Goal: Task Accomplishment & Management: Complete application form

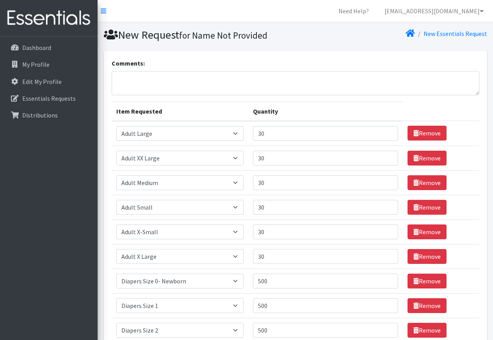
select select "4934"
select select "8842"
select select "4933"
select select "4738"
select select "4737"
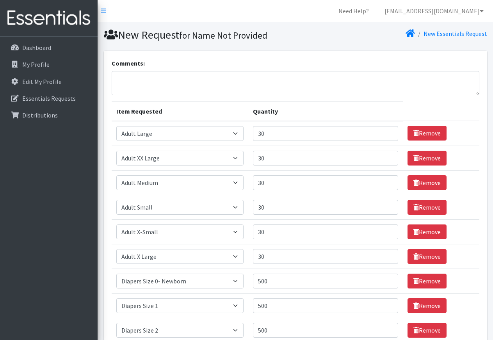
select select "4935"
select select "406"
select select "408"
select select "426"
select select "428"
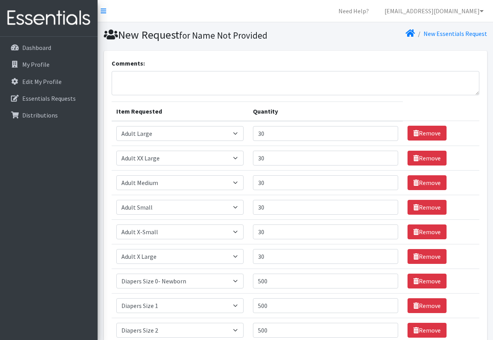
select select "414"
select select "415"
select select "417"
select select "4739"
select select "2925"
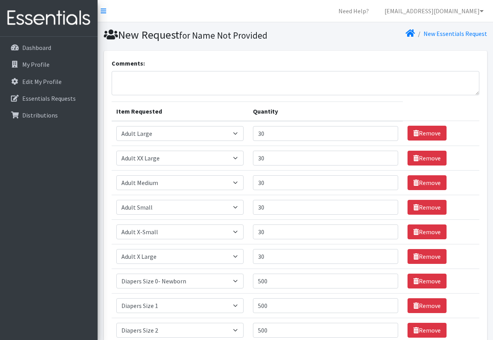
scroll to position [252, 0]
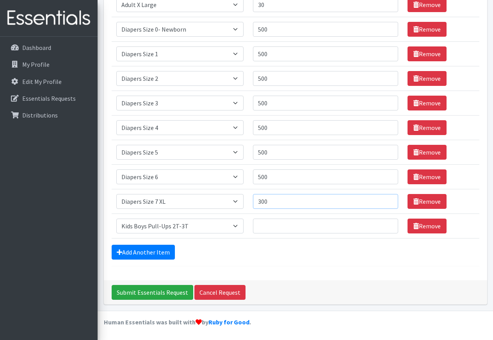
drag, startPoint x: 269, startPoint y: 201, endPoint x: 281, endPoint y: 208, distance: 12.9
click at [281, 208] on input "300" at bounding box center [325, 201] width 145 height 15
type input "3"
type input "250"
click at [259, 226] on input "Quantity" at bounding box center [325, 226] width 145 height 15
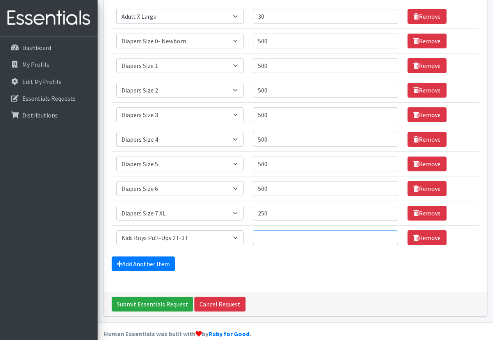
scroll to position [212, 0]
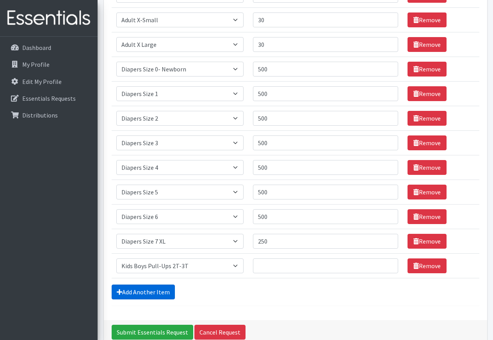
click at [143, 294] on link "Add Another Item" at bounding box center [143, 292] width 63 height 15
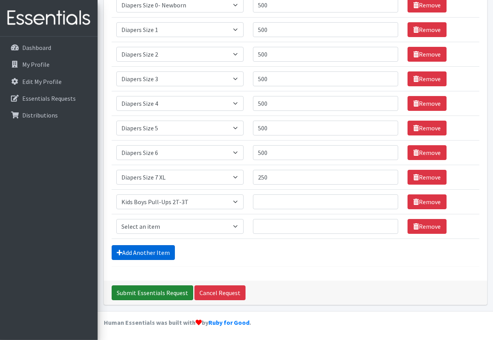
scroll to position [276, 0]
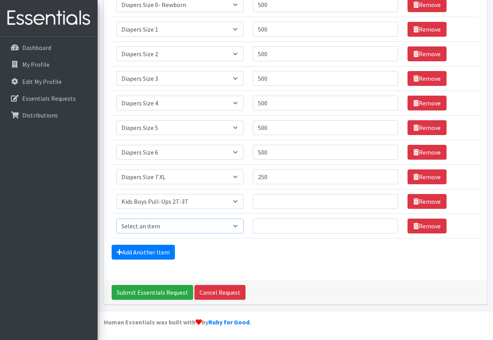
click at [116, 219] on select "Select an item Adult XXX Large Adult Large Adult XX Large Adult Medium Adult Sm…" at bounding box center [179, 226] width 127 height 15
select select "2927"
click option "Kids Boys Pull-Ups 3T-4T" at bounding box center [0, 0] width 0 height 0
click at [258, 228] on input "Quantity" at bounding box center [325, 226] width 145 height 15
type input "400"
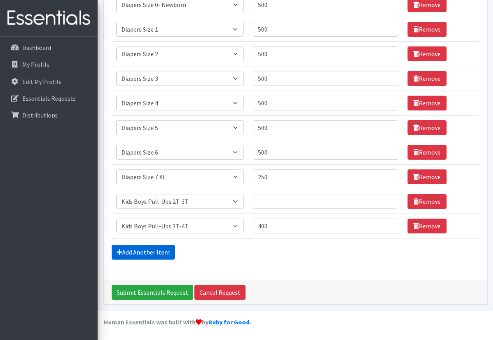
click at [153, 251] on link "Add Another Item" at bounding box center [143, 252] width 63 height 15
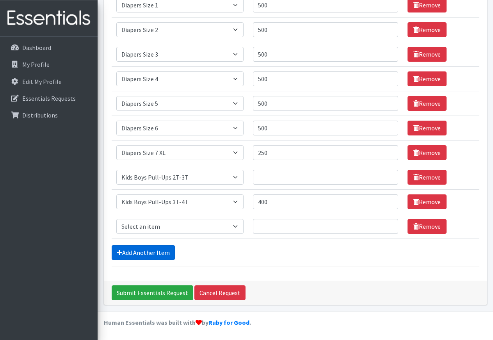
scroll to position [301, 0]
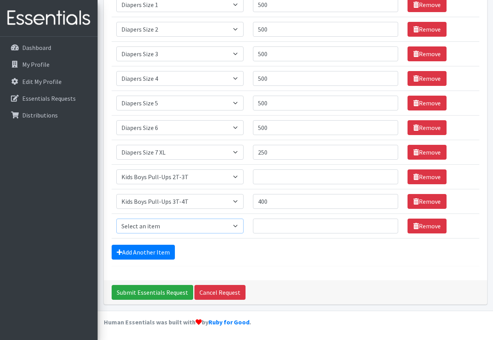
click at [116, 219] on select "Select an item Adult XXX Large Adult Large Adult XX Large Adult Medium Adult Sm…" at bounding box center [179, 226] width 127 height 15
select select "2929"
click option "Kids Boys Pull-Ups 4T-5T" at bounding box center [0, 0] width 0 height 0
click at [269, 226] on input "Quantity" at bounding box center [325, 226] width 145 height 15
type input "400"
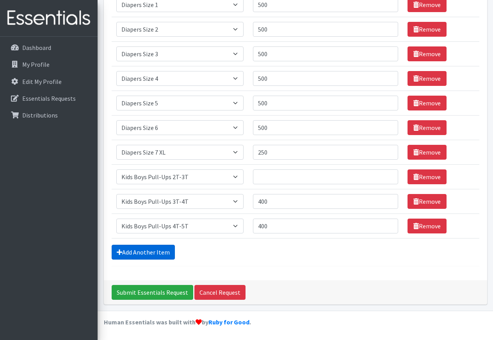
click at [158, 251] on link "Add Another Item" at bounding box center [143, 252] width 63 height 15
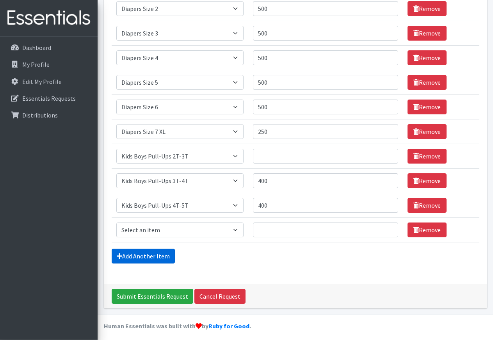
scroll to position [326, 0]
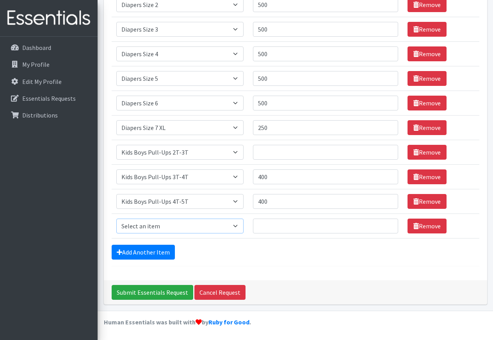
click at [116, 219] on select "Select an item Adult XXX Large Adult Large Adult XX Large Adult Medium Adult Sm…" at bounding box center [179, 226] width 127 height 15
select select "2924"
click option "Kids Girls Pull-Ups 2T-3T" at bounding box center [0, 0] width 0 height 0
click at [267, 225] on input "Quantity" at bounding box center [325, 226] width 145 height 15
type input "400"
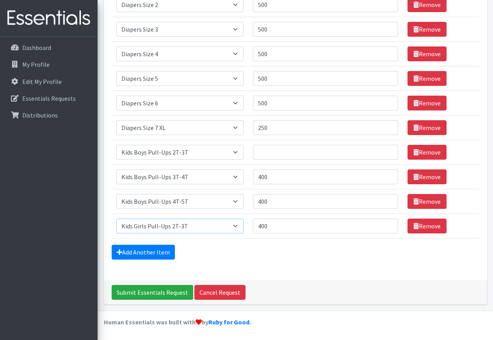
click at [116, 219] on select "Select an item Adult XXX Large Adult Large Adult XX Large Adult Medium Adult Sm…" at bounding box center [179, 226] width 127 height 15
select select "2926"
click option "Kids Girls Pull-Ups 3T-4T" at bounding box center [0, 0] width 0 height 0
click at [423, 224] on link "Remove" at bounding box center [427, 226] width 39 height 15
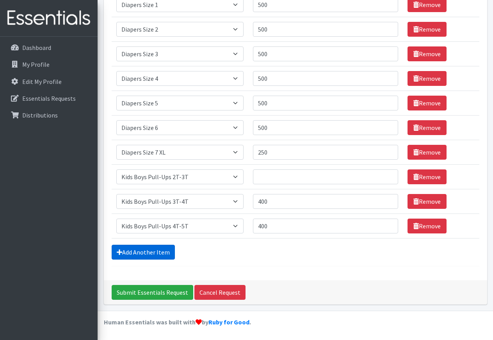
click at [172, 254] on link "Add Another Item" at bounding box center [143, 252] width 63 height 15
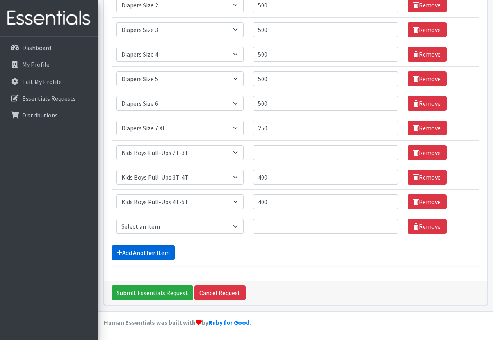
scroll to position [326, 0]
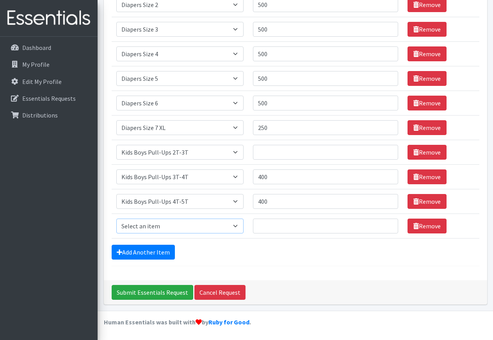
click at [116, 219] on select "Select an item Adult XXX Large Adult Large Adult XX Large Adult Medium Adult Sm…" at bounding box center [179, 226] width 127 height 15
select select "2924"
click option "Kids Girls Pull-Ups 2T-3T" at bounding box center [0, 0] width 0 height 0
click at [264, 224] on input "Quantity" at bounding box center [325, 226] width 145 height 15
type input "400"
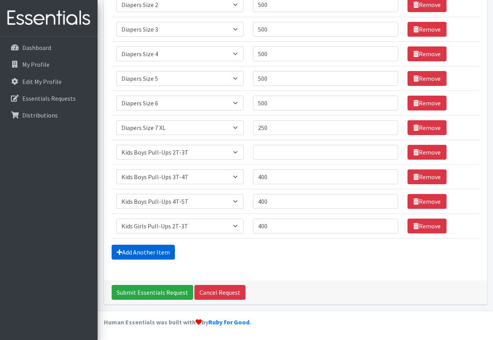
click at [158, 250] on link "Add Another Item" at bounding box center [143, 252] width 63 height 15
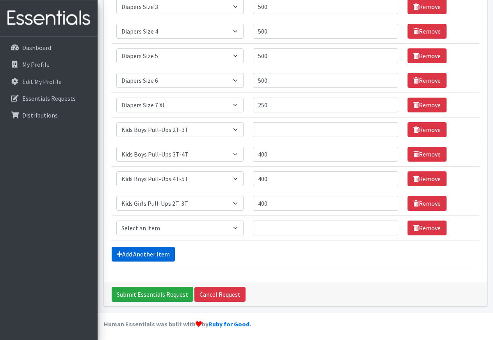
scroll to position [350, 0]
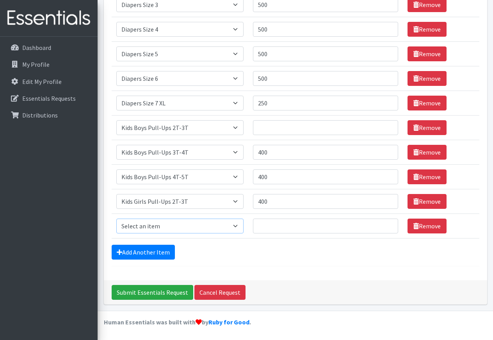
click at [116, 219] on select "Select an item Adult XXX Large Adult Large Adult XX Large Adult Medium Adult Sm…" at bounding box center [179, 226] width 127 height 15
select select "2926"
click option "Kids Girls Pull-Ups 3T-4T" at bounding box center [0, 0] width 0 height 0
click at [266, 226] on input "Quantity" at bounding box center [325, 226] width 145 height 15
type input "400"
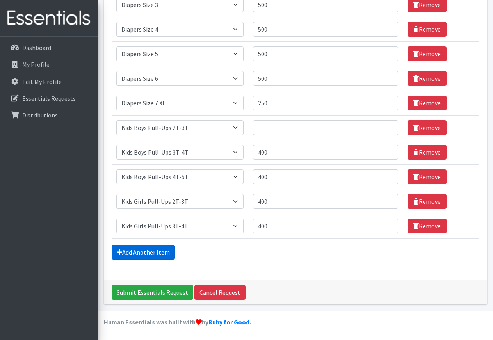
click at [158, 251] on link "Add Another Item" at bounding box center [143, 252] width 63 height 15
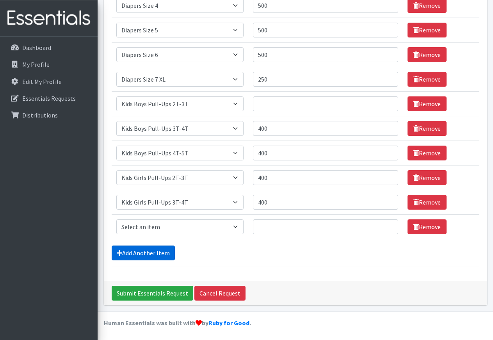
scroll to position [375, 0]
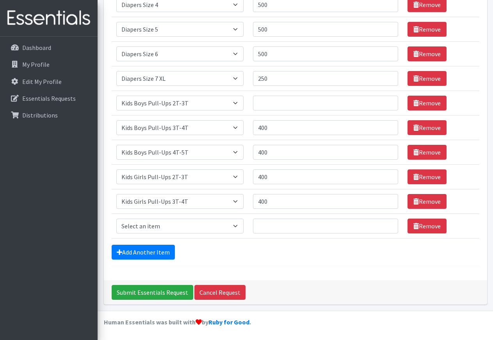
click at [248, 224] on td "Item Requested Select an item Adult XXX Large Adult Large Adult XX Large Adult …" at bounding box center [180, 226] width 137 height 25
click at [116, 219] on select "Select an item Adult XXX Large Adult Large Adult XX Large Adult Medium Adult Sm…" at bounding box center [179, 226] width 127 height 15
select select "2928"
click option "Kids Girls Pull-Ups 4T-5T" at bounding box center [0, 0] width 0 height 0
click at [271, 223] on input "Quantity" at bounding box center [325, 226] width 145 height 15
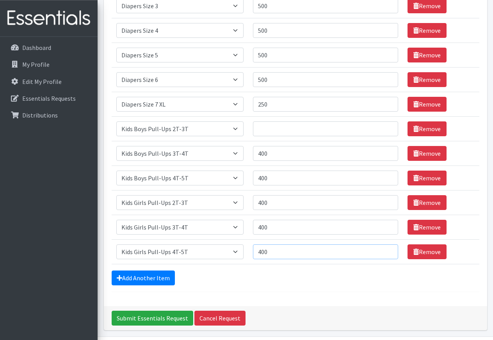
scroll to position [335, 0]
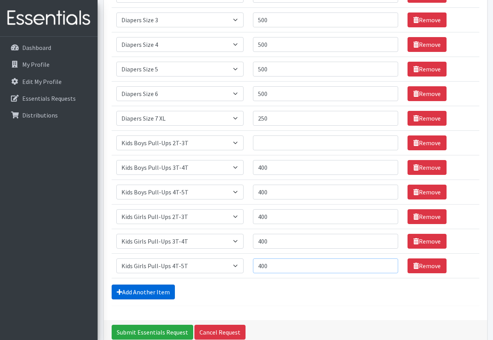
type input "400"
click at [157, 292] on link "Add Another Item" at bounding box center [143, 292] width 63 height 15
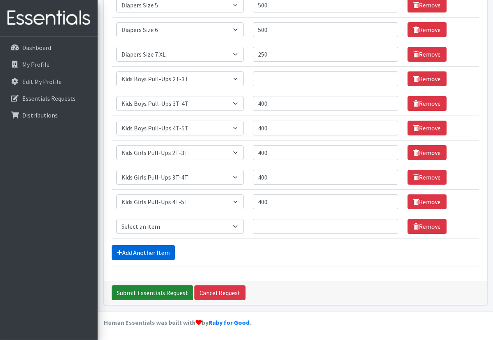
scroll to position [399, 0]
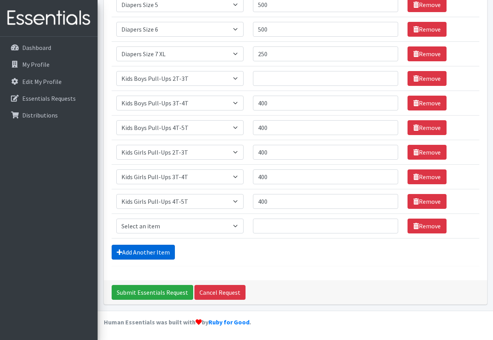
click at [164, 251] on link "Add Another Item" at bounding box center [143, 252] width 63 height 15
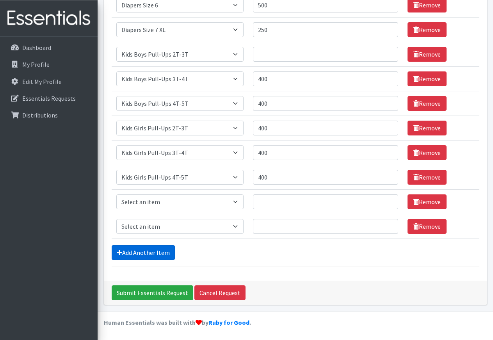
scroll to position [424, 0]
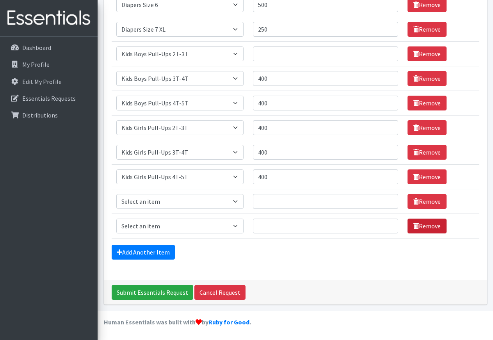
click at [425, 227] on link "Remove" at bounding box center [427, 226] width 39 height 15
click at [116, 219] on select "Select an item Adult XXX Large Adult Large Adult XX Large Adult Medium Adult Sm…" at bounding box center [179, 226] width 127 height 15
select select "11444"
click option "Period Packs Pads" at bounding box center [0, 0] width 0 height 0
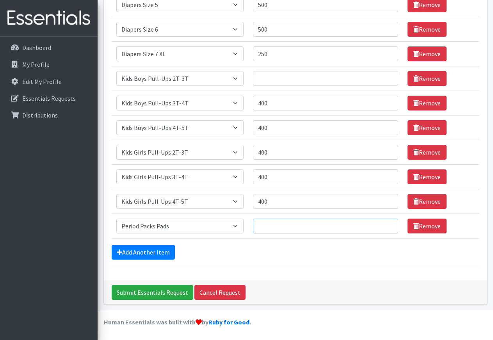
click at [270, 225] on input "Quantity" at bounding box center [325, 226] width 145 height 15
type input "10"
click at [162, 253] on link "Add Another Item" at bounding box center [143, 252] width 63 height 15
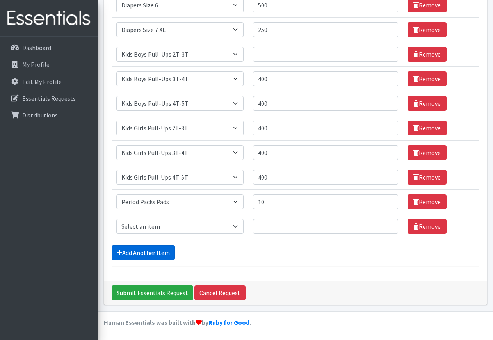
scroll to position [424, 0]
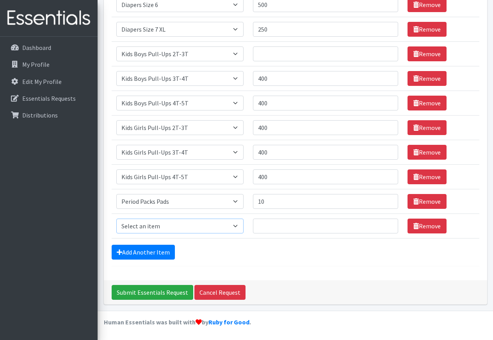
click at [116, 219] on select "Select an item Adult XXX Large Adult Large Adult XX Large Adult Medium Adult Sm…" at bounding box center [179, 226] width 127 height 15
select select "11445"
click option "Period Packs Tampons" at bounding box center [0, 0] width 0 height 0
click at [269, 223] on input "Quantity" at bounding box center [325, 226] width 145 height 15
type input "10"
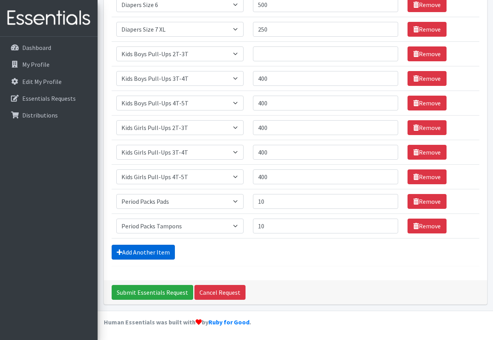
click at [166, 252] on link "Add Another Item" at bounding box center [143, 252] width 63 height 15
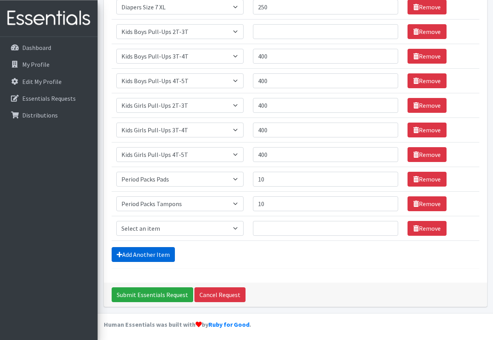
scroll to position [449, 0]
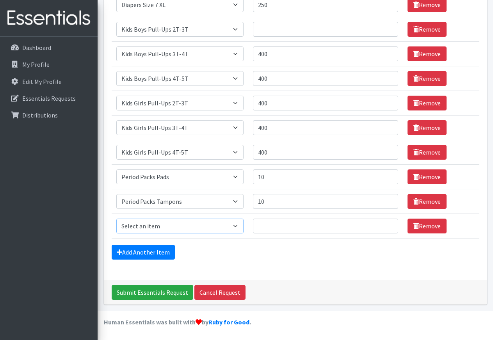
click at [116, 219] on select "Select an item Adult XXX Large Adult Large Adult XX Large Adult Medium Adult Sm…" at bounding box center [179, 226] width 127 height 15
select select "4828"
click option "Wipes (Baby)" at bounding box center [0, 0] width 0 height 0
click at [263, 225] on input "Quantity" at bounding box center [325, 226] width 145 height 15
type input "36"
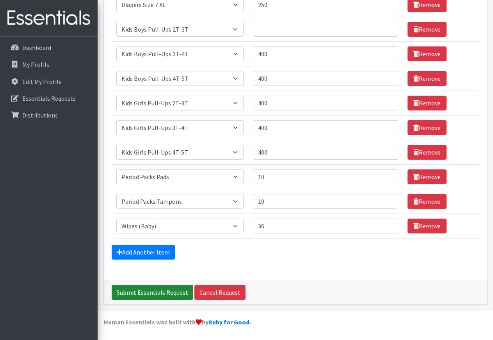
click at [165, 294] on input "Submit Essentials Request" at bounding box center [153, 292] width 82 height 15
click at [153, 291] on input "Submit Essentials Request" at bounding box center [153, 292] width 82 height 15
click at [162, 292] on input "Submit Essentials Request" at bounding box center [153, 292] width 82 height 15
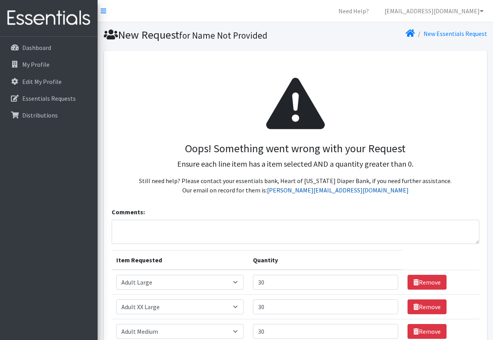
click at [331, 188] on link "shannon@heartofohiodiaperbank.org" at bounding box center [338, 190] width 142 height 8
click at [127, 232] on textarea "Comments:" at bounding box center [296, 232] width 368 height 24
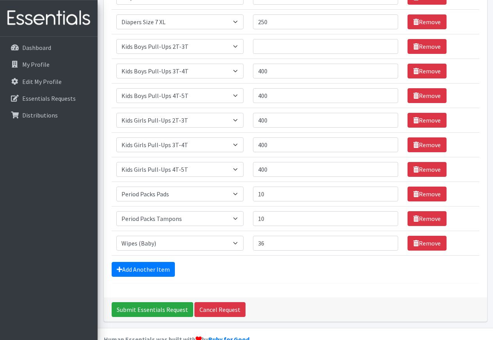
scroll to position [597, 0]
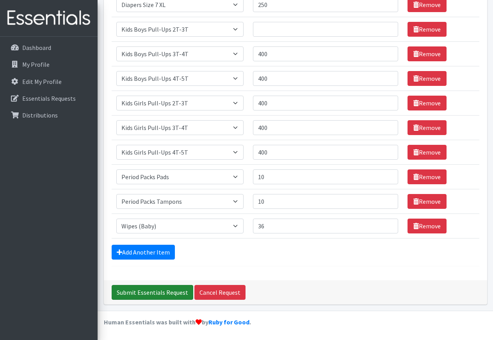
type textarea "Canton Crossroads UMC"
click at [146, 292] on input "Submit Essentials Request" at bounding box center [153, 292] width 82 height 15
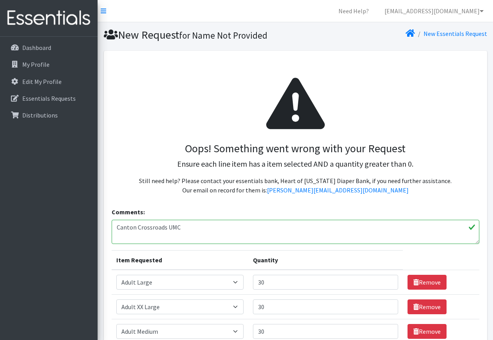
click at [155, 36] on h1 "New Request for Name Not Provided" at bounding box center [198, 35] width 189 height 14
click at [241, 30] on section "New Request for Name Not Provided New Essentials Request" at bounding box center [296, 36] width 396 height 29
drag, startPoint x: 329, startPoint y: 34, endPoint x: 324, endPoint y: 36, distance: 5.4
click at [324, 39] on div "New Essentials Request" at bounding box center [393, 35] width 195 height 14
click at [337, 36] on div "New Essentials Request" at bounding box center [393, 35] width 195 height 14
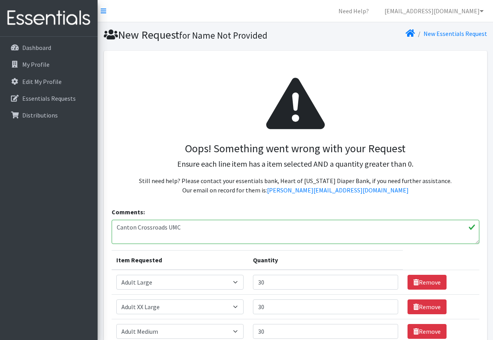
click at [334, 36] on div "New Essentials Request" at bounding box center [393, 35] width 195 height 14
drag, startPoint x: 312, startPoint y: 39, endPoint x: 308, endPoint y: 38, distance: 4.0
click at [310, 39] on div "New Essentials Request" at bounding box center [393, 35] width 195 height 14
click at [307, 39] on div "New Essentials Request" at bounding box center [393, 35] width 195 height 14
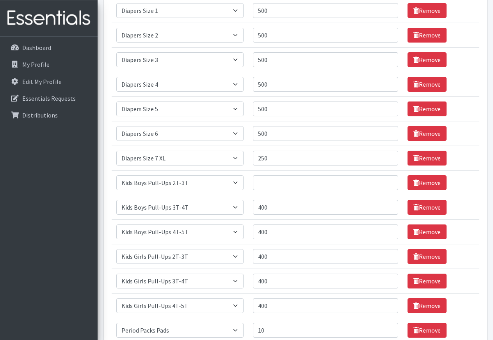
scroll to position [438, 0]
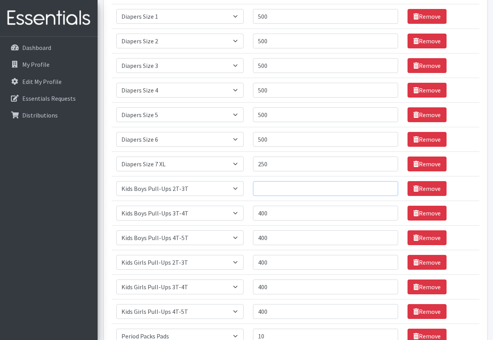
click at [262, 190] on input "Quantity" at bounding box center [325, 188] width 145 height 15
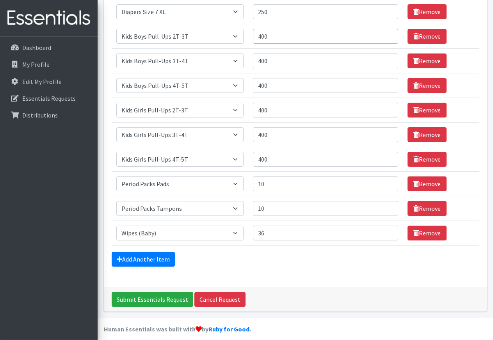
scroll to position [597, 0]
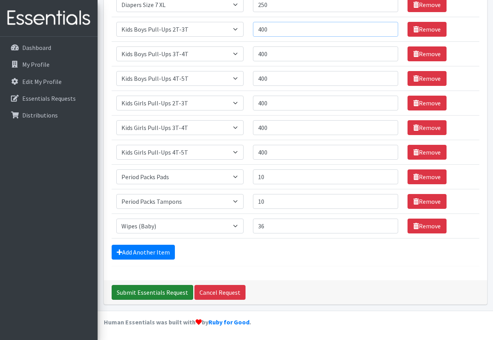
type input "400"
click at [147, 292] on input "Submit Essentials Request" at bounding box center [153, 292] width 82 height 15
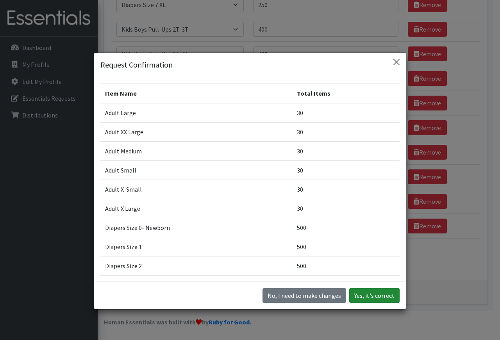
click at [373, 295] on button "Yes, it's correct" at bounding box center [374, 295] width 50 height 15
